Goal: Information Seeking & Learning: Find specific fact

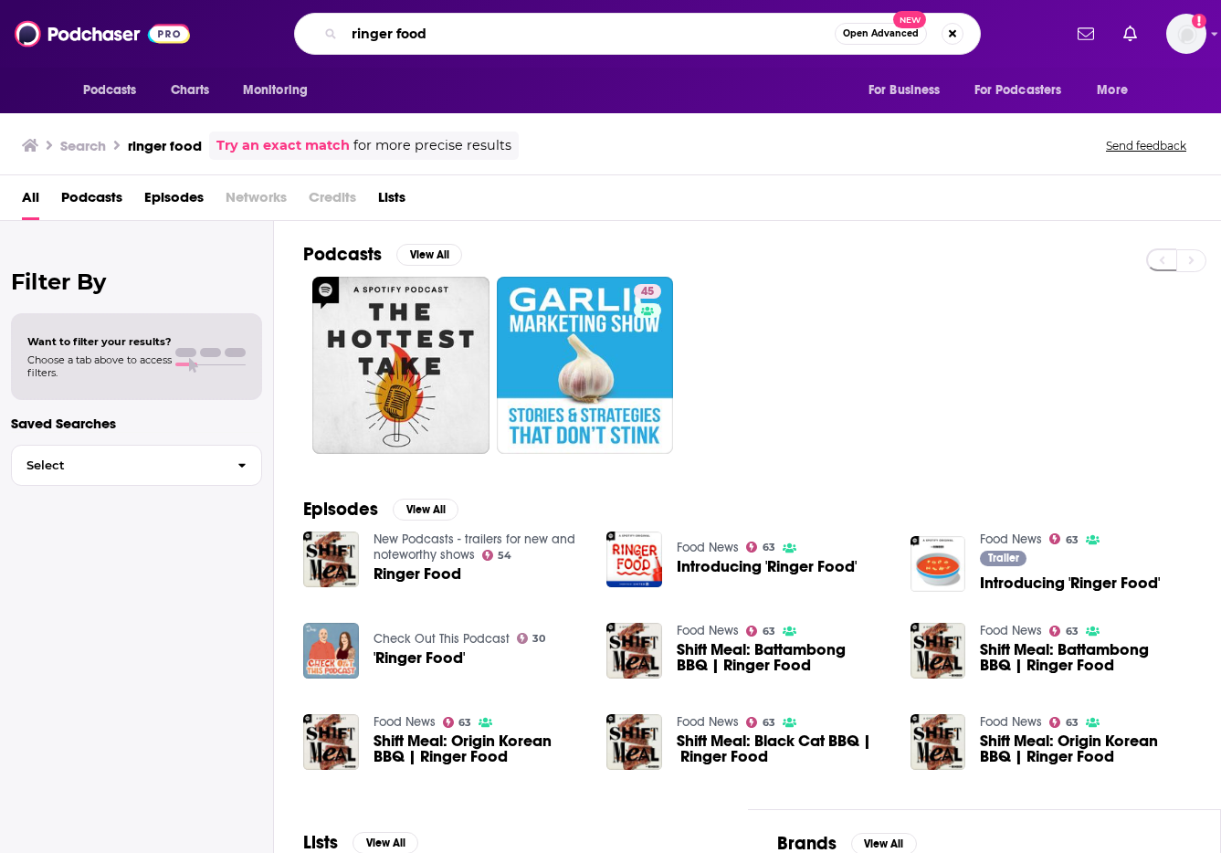
click at [427, 43] on input "ringer food" at bounding box center [589, 33] width 491 height 29
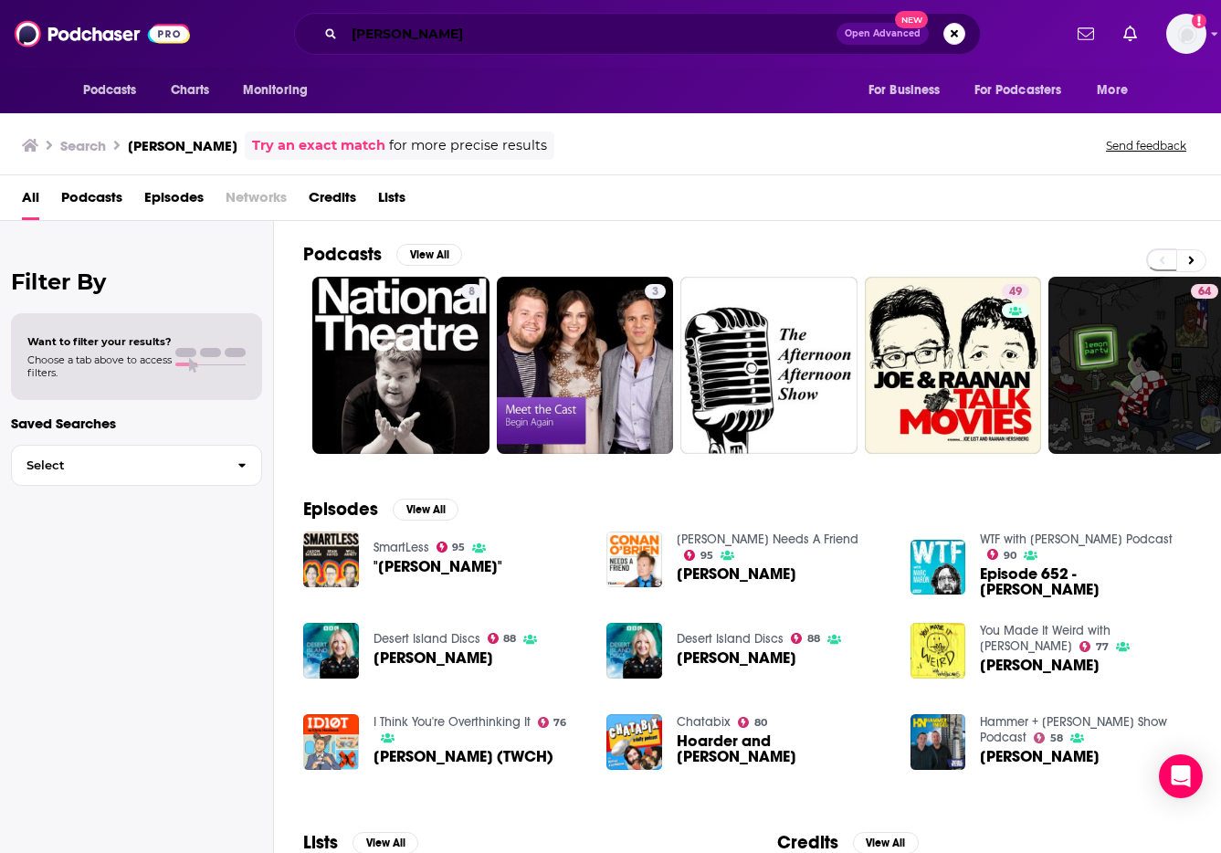
click at [441, 39] on input "[PERSON_NAME]" at bounding box center [590, 33] width 492 height 29
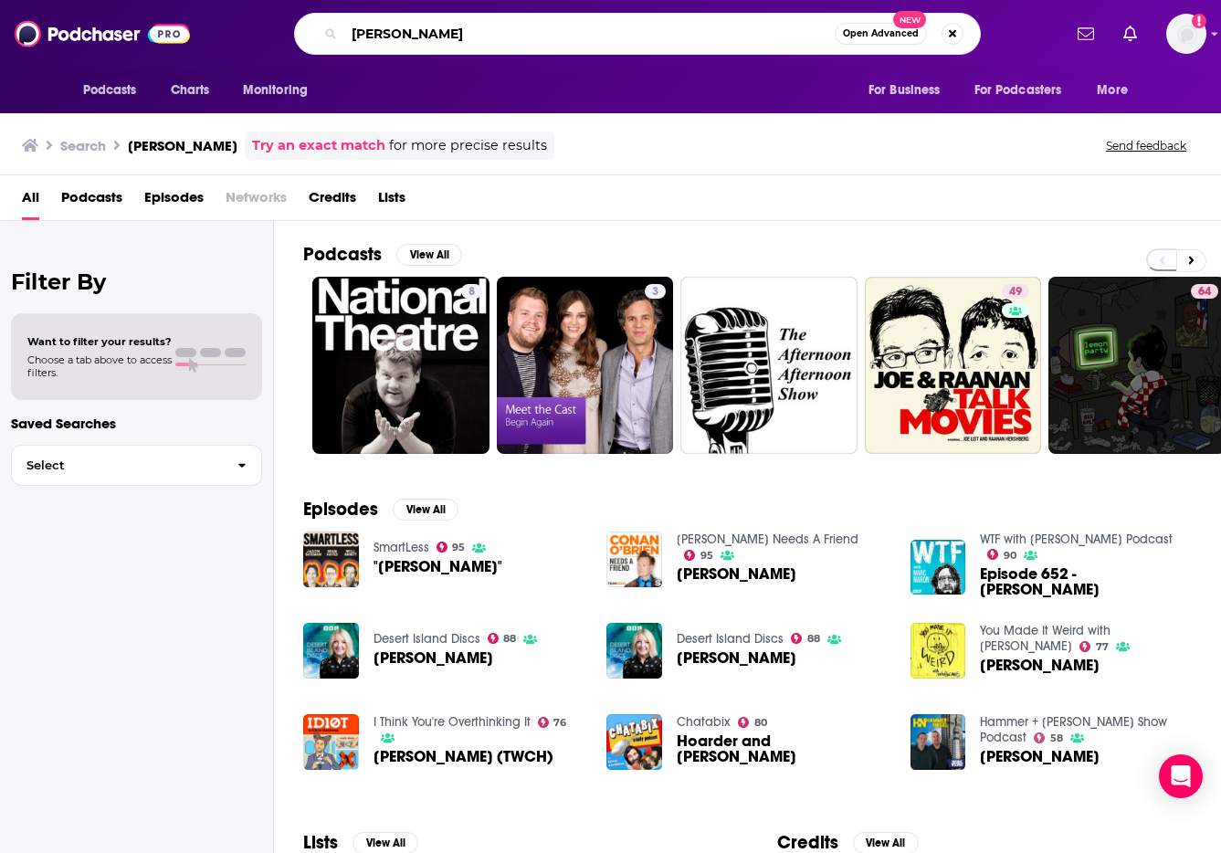
click at [441, 39] on input "[PERSON_NAME]" at bounding box center [589, 33] width 491 height 29
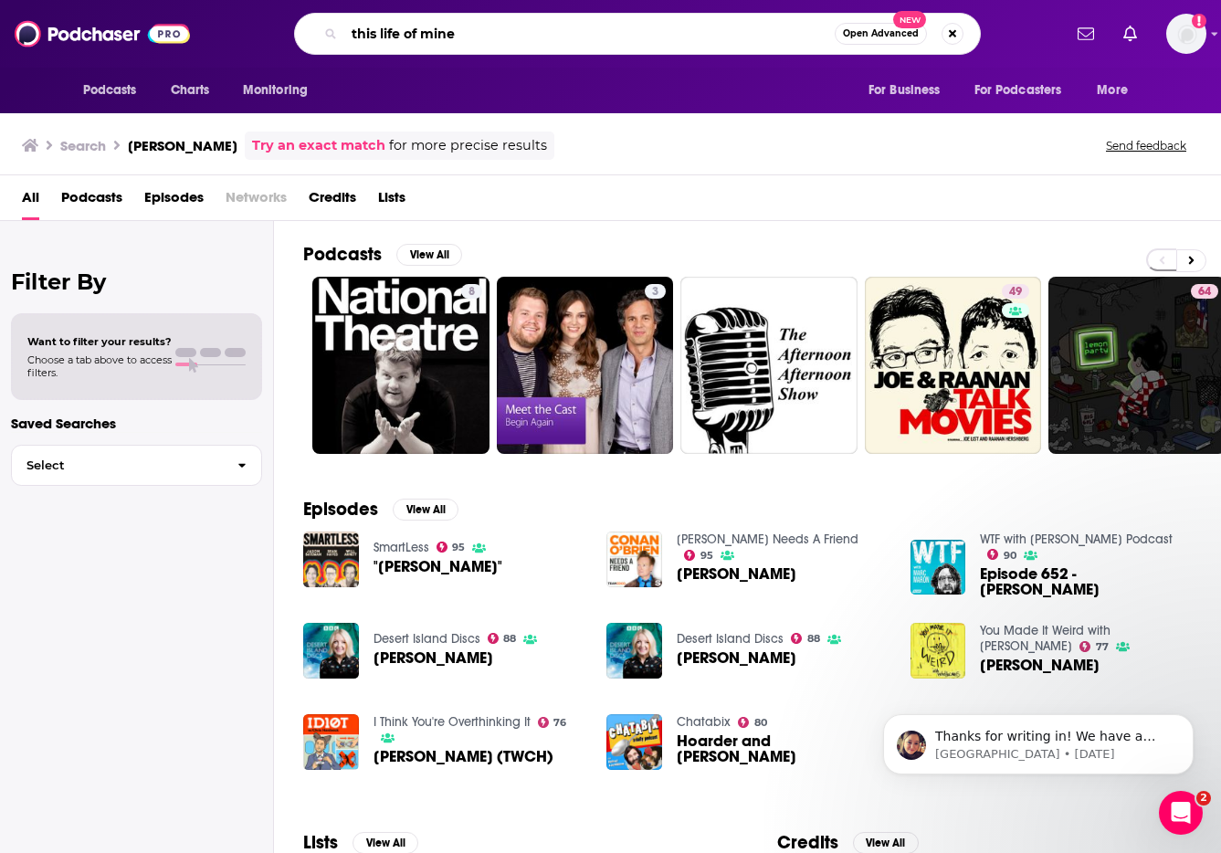
type input "this life of mine"
